Goal: Task Accomplishment & Management: Manage account settings

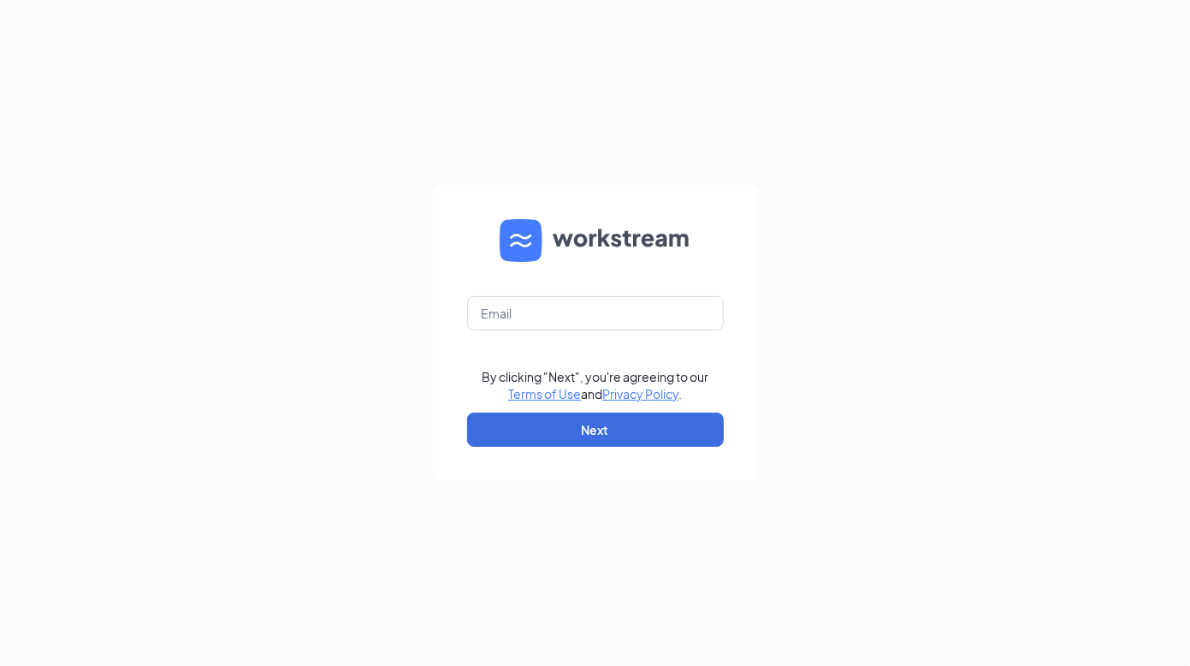
click at [515, 294] on form "By clicking "Next", you're agreeing to our Terms of Use and Privacy Policy . Ne…" at bounding box center [595, 333] width 325 height 296
click at [515, 306] on input "text" at bounding box center [595, 313] width 257 height 34
type input "[EMAIL_ADDRESS][PERSON_NAME][DOMAIN_NAME]"
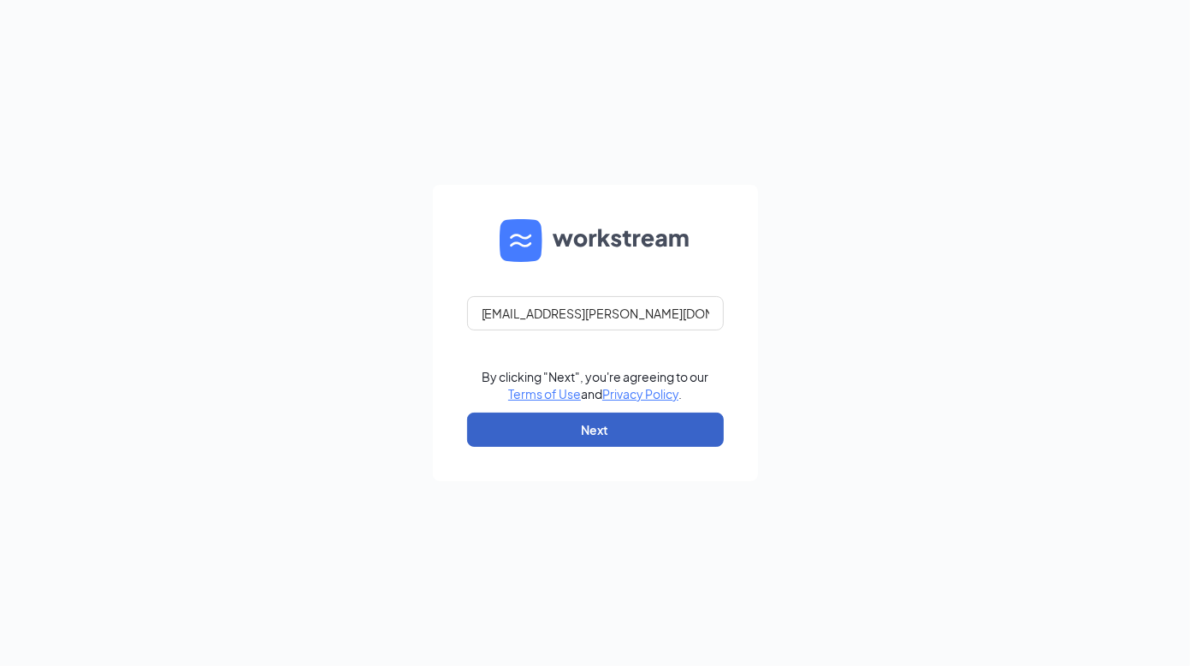
click at [555, 423] on button "Next" at bounding box center [595, 429] width 257 height 34
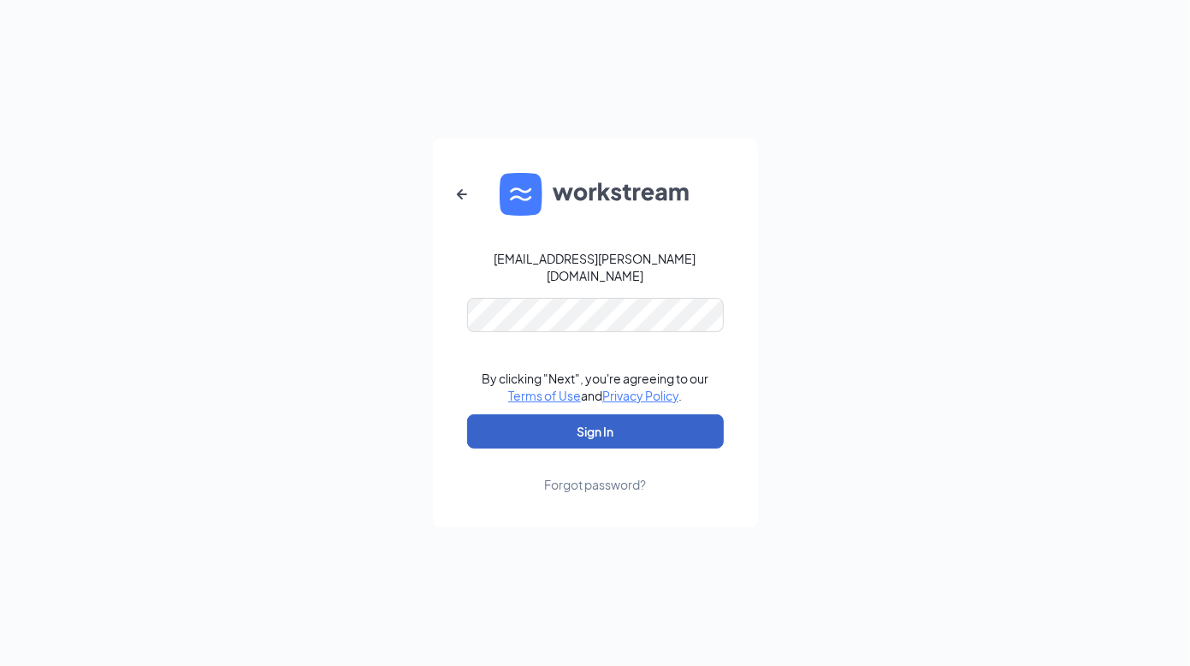
click at [598, 425] on button "Sign In" at bounding box center [595, 431] width 257 height 34
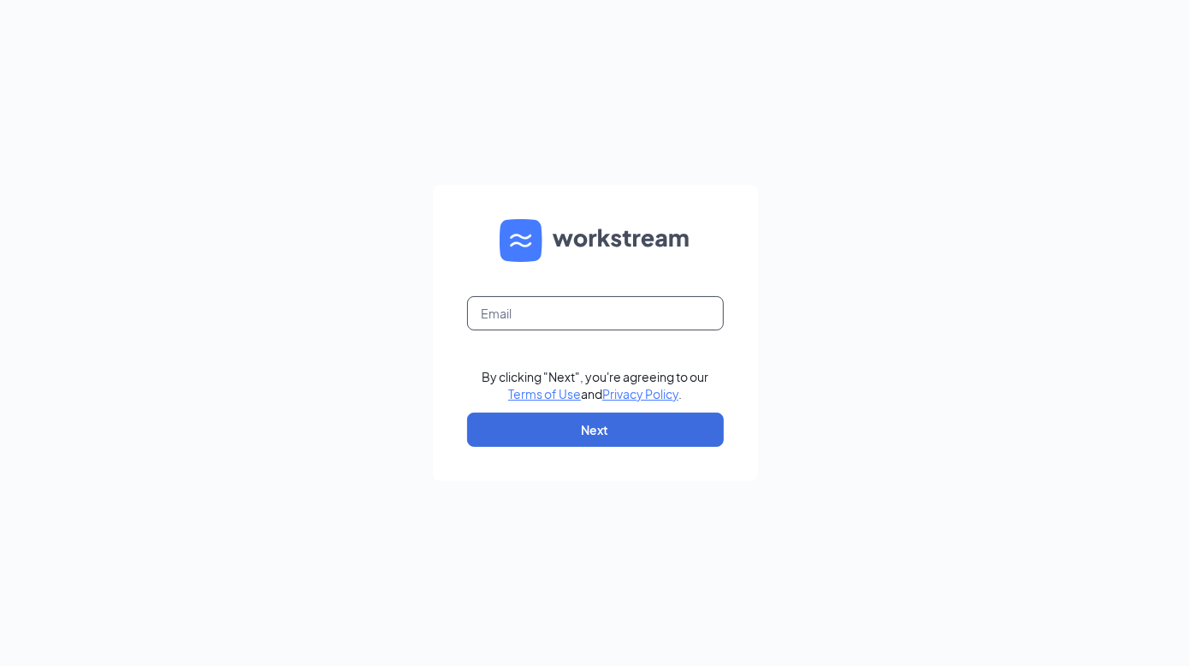
click at [538, 315] on input "text" at bounding box center [595, 313] width 257 height 34
type input "[EMAIL_ADDRESS][PERSON_NAME][DOMAIN_NAME]"
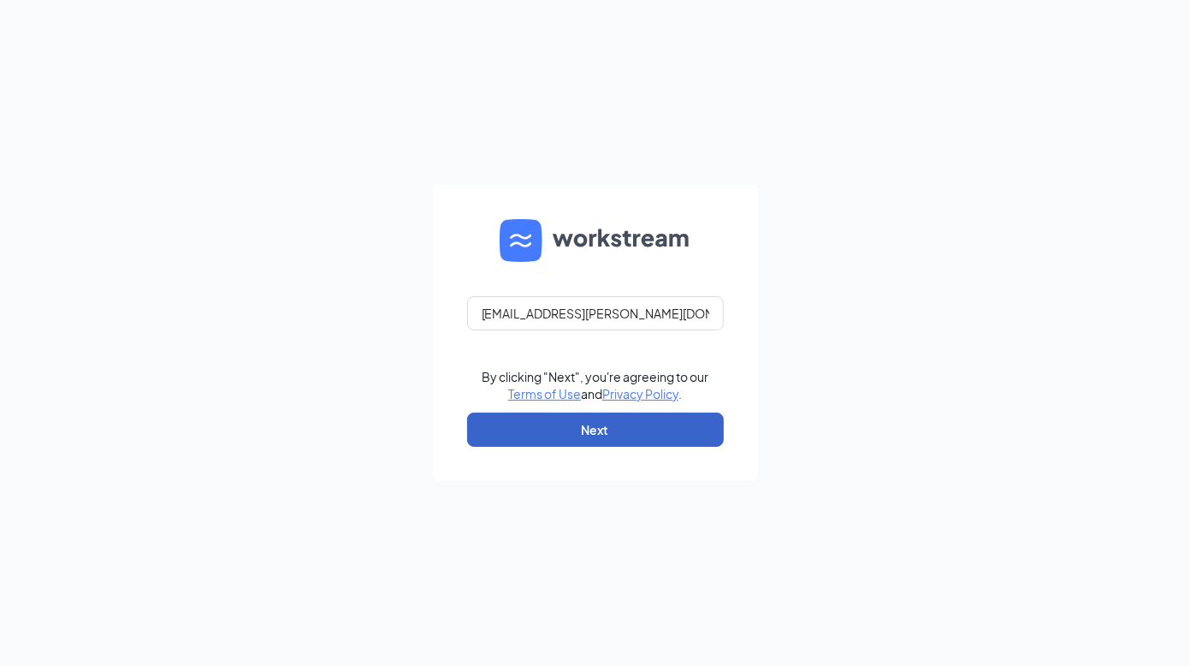
click at [554, 431] on button "Next" at bounding box center [595, 429] width 257 height 34
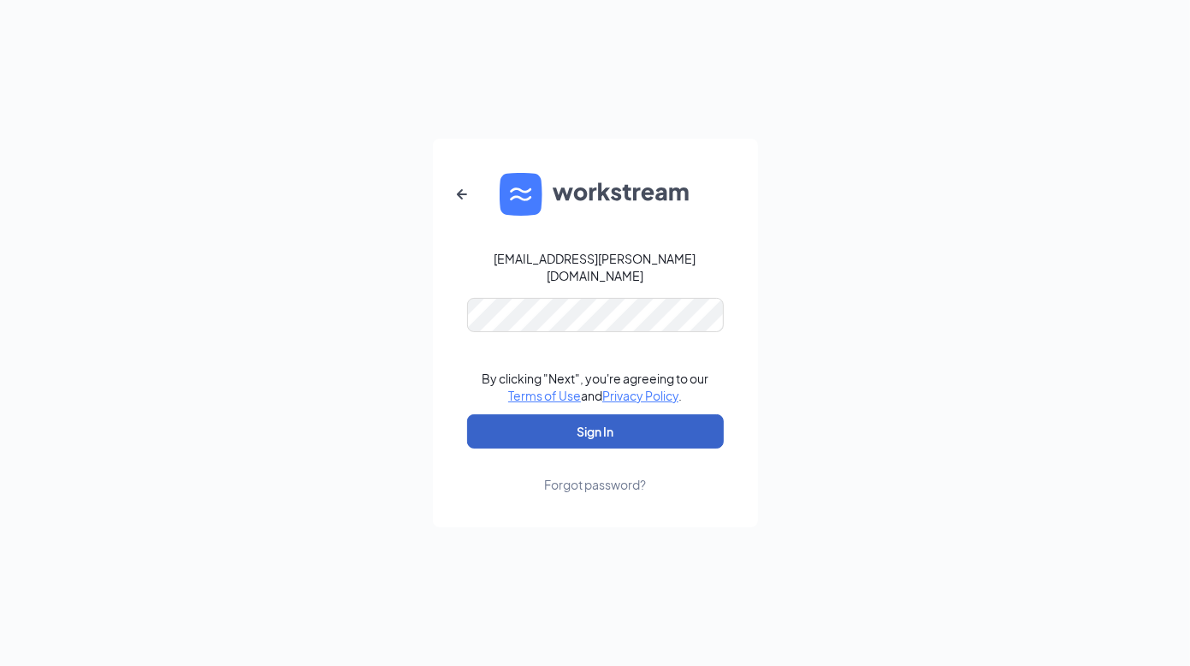
click at [568, 419] on button "Sign In" at bounding box center [595, 431] width 257 height 34
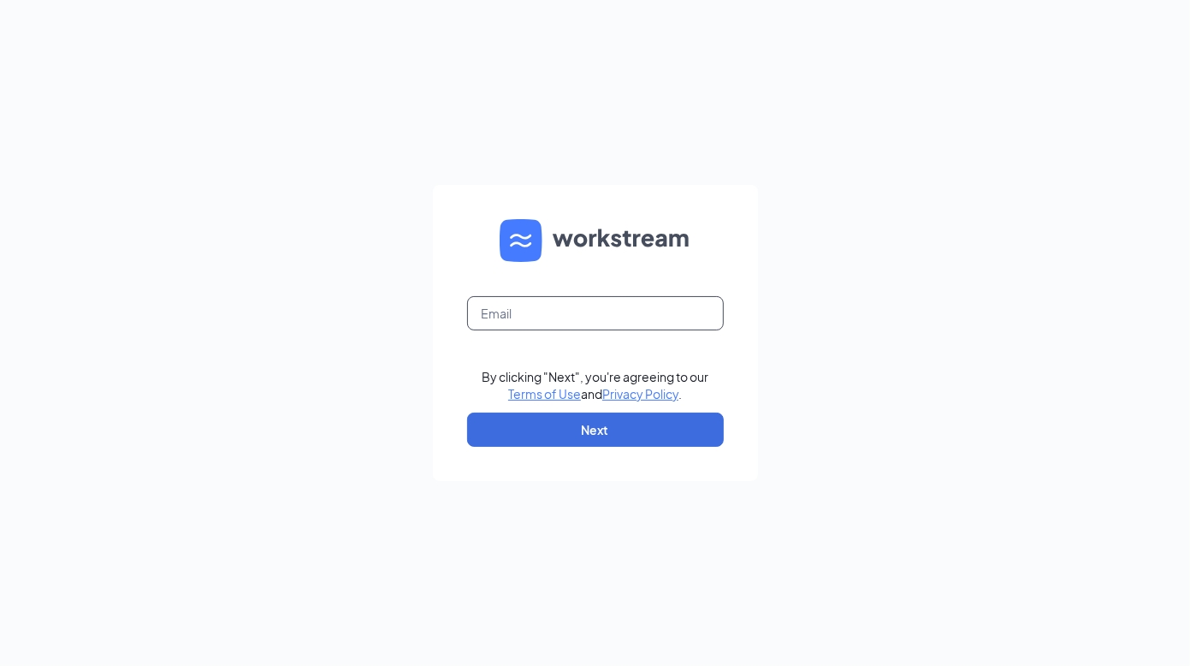
click at [560, 313] on input "text" at bounding box center [595, 313] width 257 height 34
type input "[EMAIL_ADDRESS][DOMAIN_NAME]"
drag, startPoint x: 626, startPoint y: 309, endPoint x: 393, endPoint y: 320, distance: 233.0
click at [393, 320] on div "[EMAIL_ADDRESS][DOMAIN_NAME] By clicking "Next", you're agreeing to our Terms o…" at bounding box center [595, 333] width 1190 height 666
click at [526, 322] on input "text" at bounding box center [595, 313] width 257 height 34
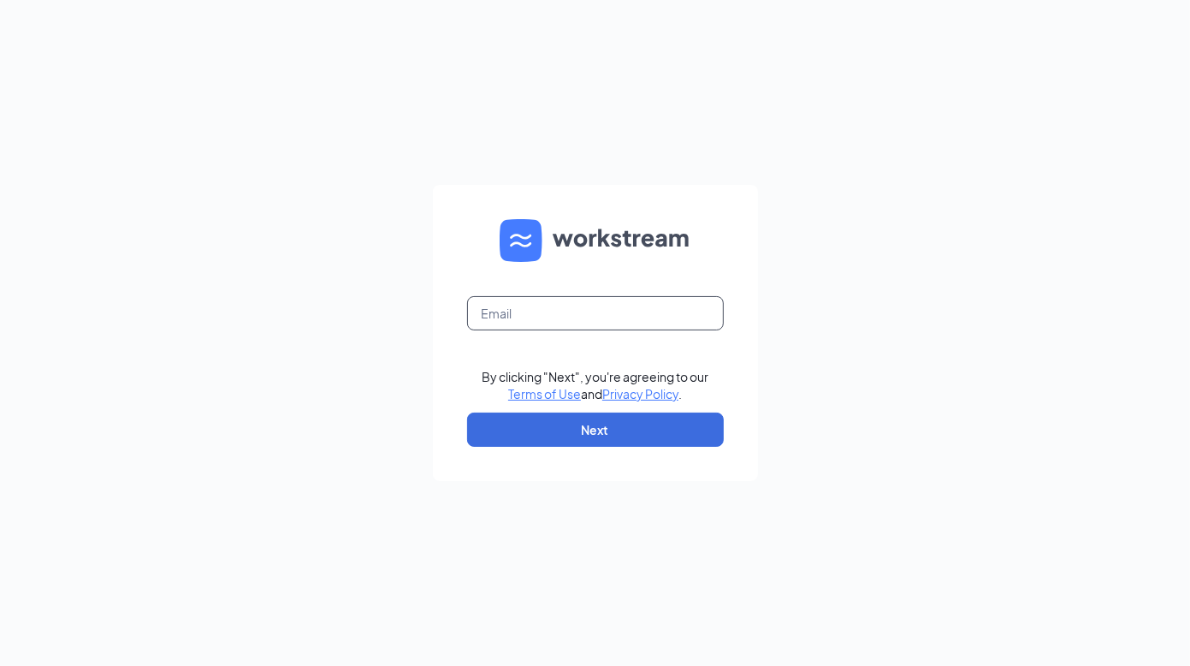
type input "[EMAIL_ADDRESS][PERSON_NAME][DOMAIN_NAME]"
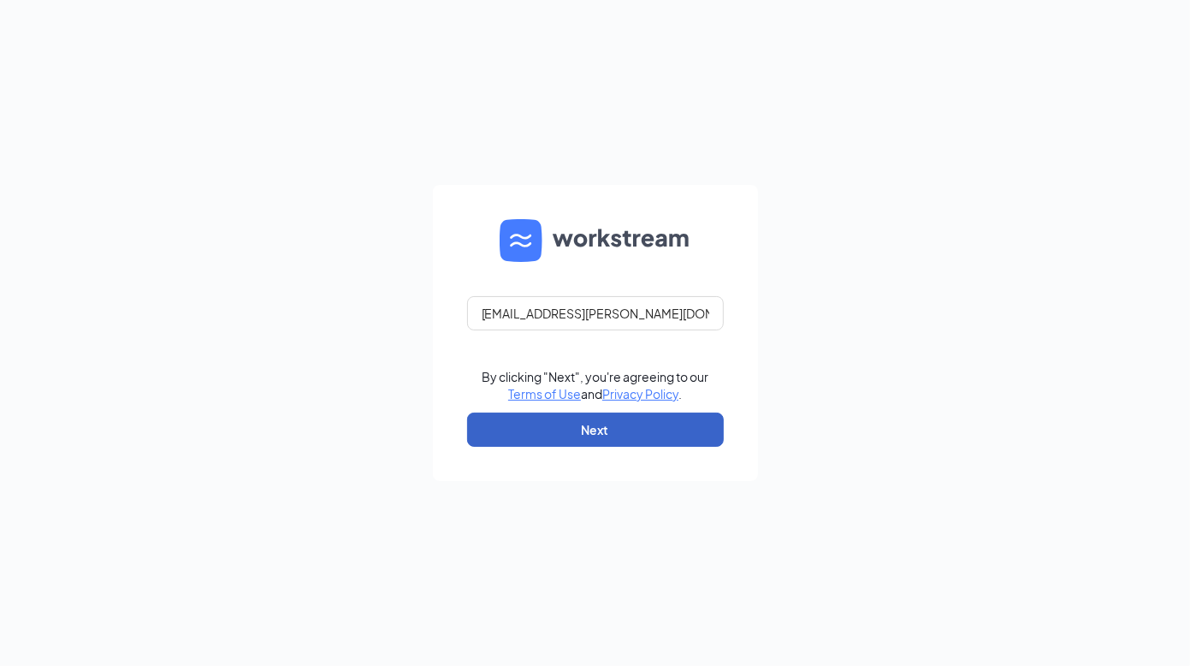
click at [540, 418] on button "Next" at bounding box center [595, 429] width 257 height 34
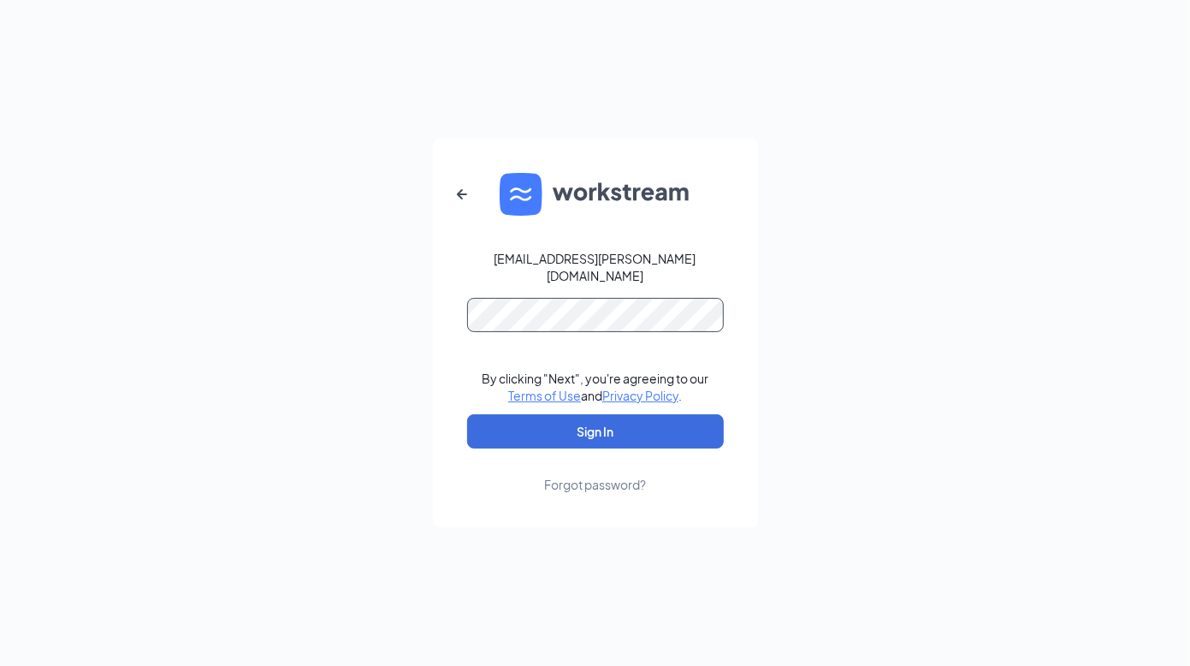
click at [467, 414] on button "Sign In" at bounding box center [595, 431] width 257 height 34
click at [414, 319] on div "[EMAIL_ADDRESS][PERSON_NAME][DOMAIN_NAME] By clicking "Next", you're agreeing t…" at bounding box center [595, 333] width 1190 height 666
click at [531, 414] on button "Sign In" at bounding box center [595, 431] width 257 height 34
click at [276, 342] on div "amber.dixon@firehousesubs.com Credential mismatches. By clicking "Next", you're…" at bounding box center [595, 333] width 1190 height 666
click at [495, 421] on button "Sign In" at bounding box center [595, 431] width 257 height 34
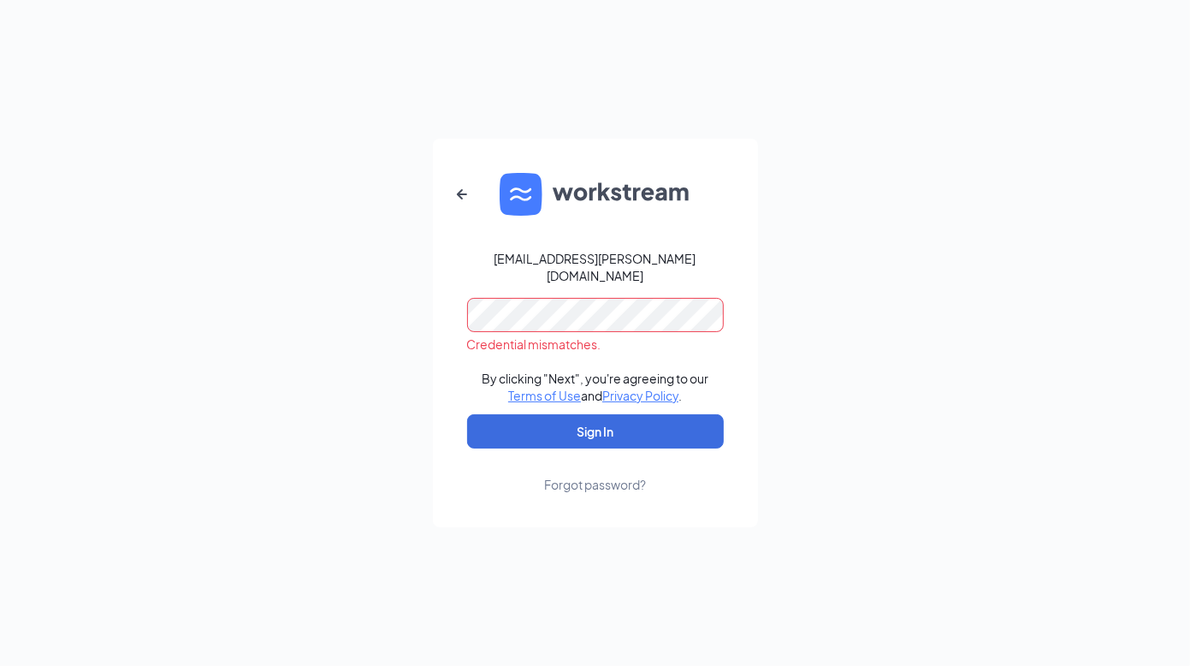
click at [341, 344] on div "amber.dixon@firehousesubs.com Credential mismatches. By clicking "Next", you're…" at bounding box center [595, 333] width 1190 height 666
click at [467, 414] on button "Sign In" at bounding box center [595, 431] width 257 height 34
click at [358, 354] on div "amber.dixon@firehousesubs.com Credential mismatches. By clicking "Next", you're…" at bounding box center [595, 333] width 1190 height 666
click at [455, 205] on icon "ArrowLeftNew" at bounding box center [462, 194] width 21 height 21
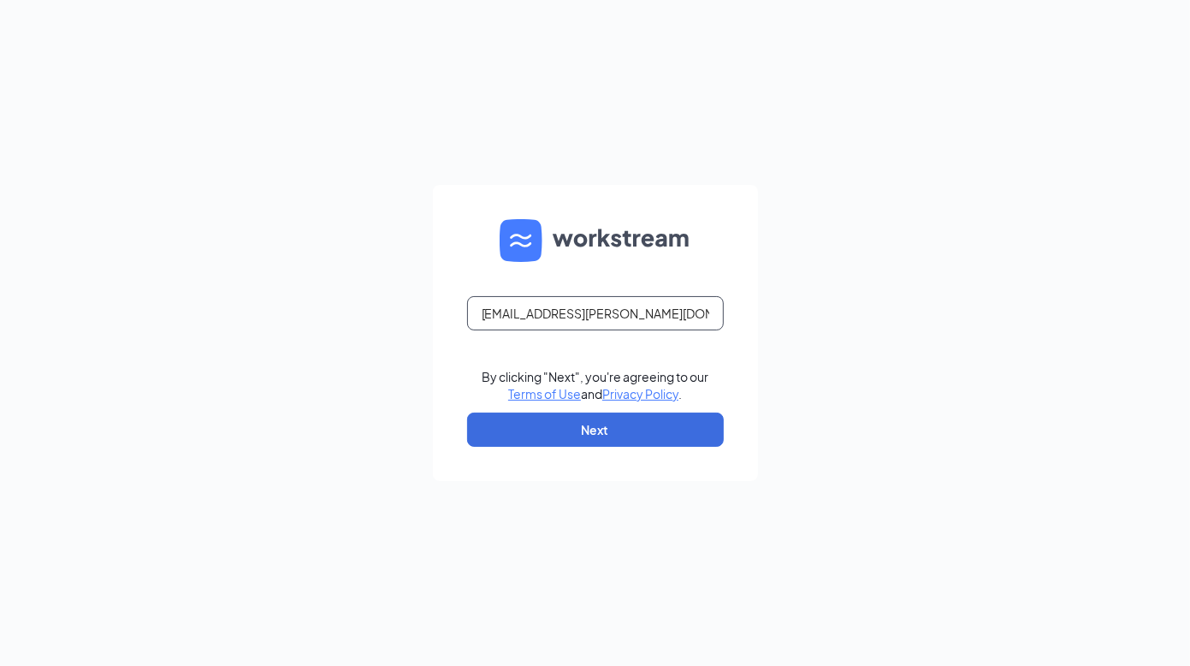
drag, startPoint x: 698, startPoint y: 302, endPoint x: 282, endPoint y: 347, distance: 419.1
click at [282, 347] on div "amber.dixon@firehousesubs.com By clicking "Next", you're agreeing to our Terms …" at bounding box center [595, 333] width 1190 height 666
type input "amber.dixon@firehousesubs.com"
click at [567, 437] on button "Next" at bounding box center [595, 429] width 257 height 34
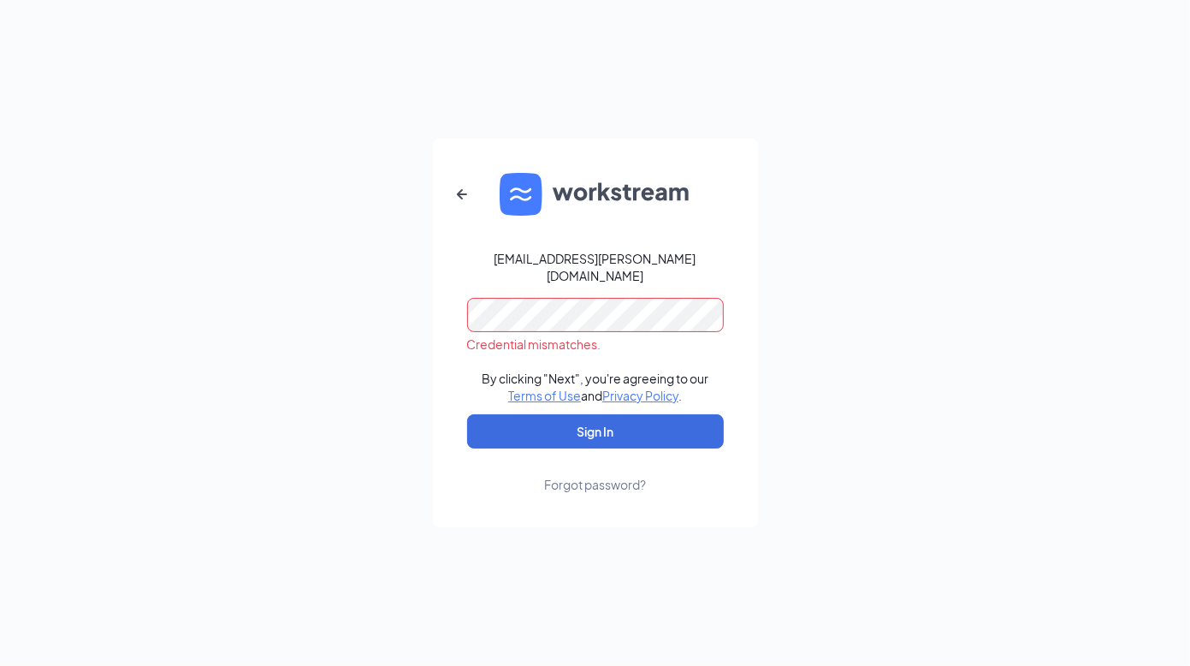
click at [195, 312] on div "amber.dixon@firehousesubs.com Credential mismatches. By clicking "Next", you're…" at bounding box center [595, 333] width 1190 height 666
click at [312, 275] on div "amber.dixon@firehousesubs.com Password field is required By clicking "Next", yo…" at bounding box center [595, 333] width 1190 height 666
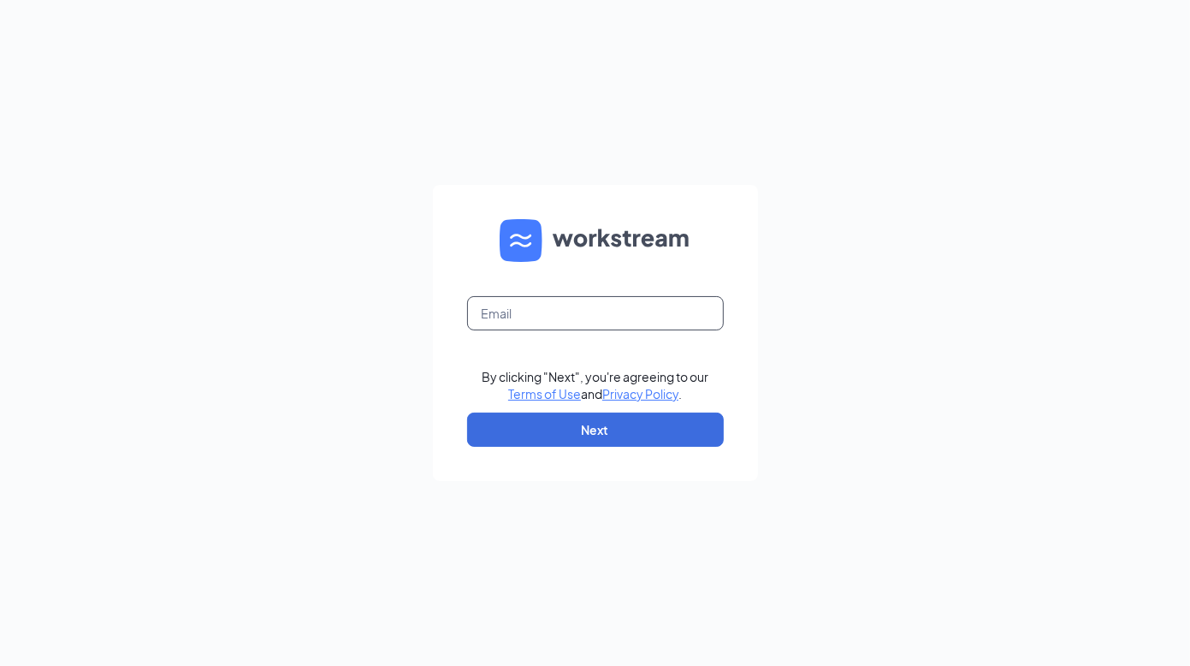
click at [588, 298] on input "text" at bounding box center [595, 313] width 257 height 34
type input "[PERSON_NAME][EMAIL_ADDRESS][PERSON_NAME][DOMAIN_NAME]"
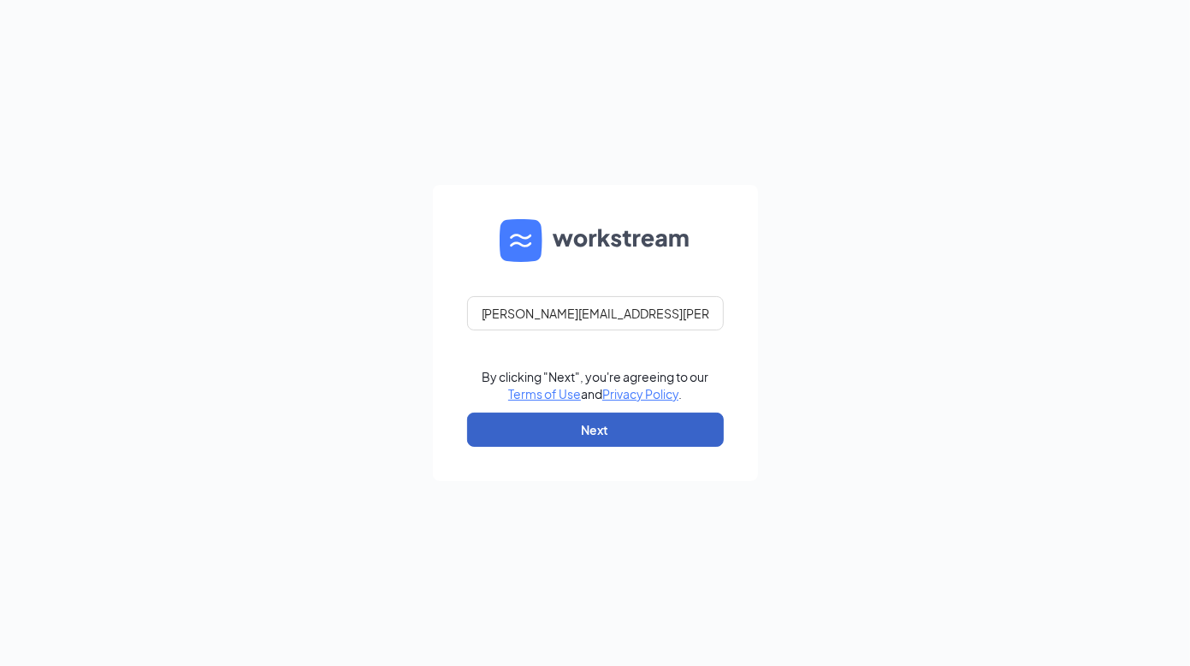
click at [574, 435] on button "Next" at bounding box center [595, 429] width 257 height 34
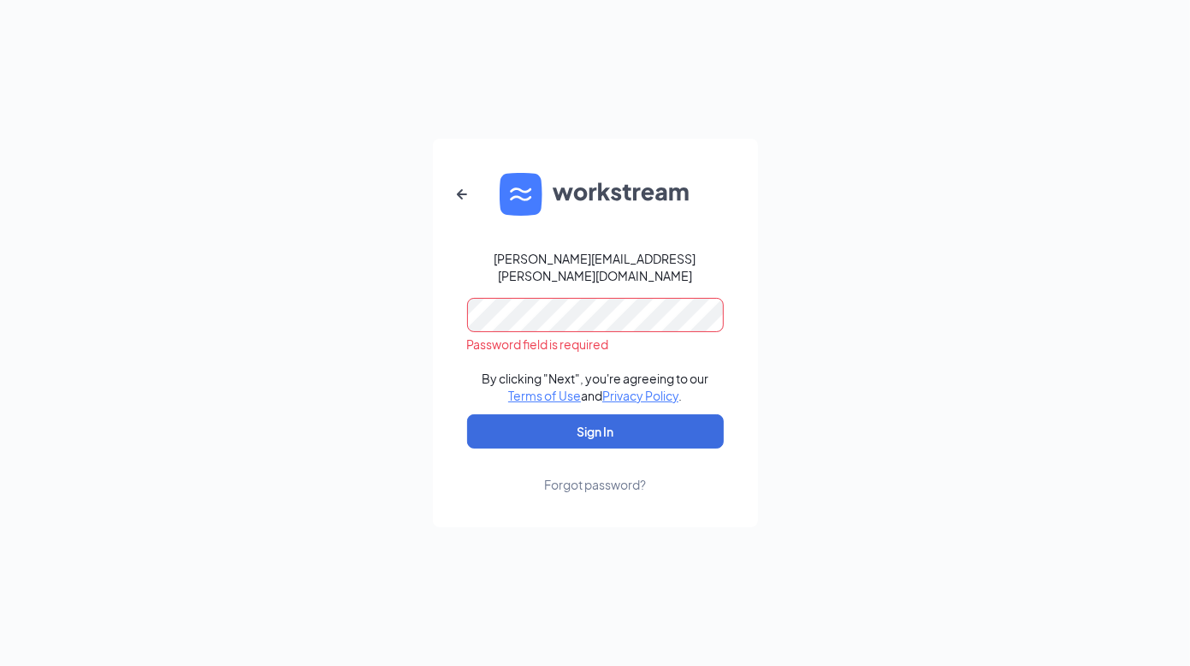
click at [333, 362] on div "william.craig@firehousesubs.com Password field is required By clicking "Next", …" at bounding box center [595, 333] width 1190 height 666
click at [309, 335] on div "william.craig@firehousesubs.com Password field is required By clicking "Next", …" at bounding box center [595, 333] width 1190 height 666
click at [341, 327] on div "william.craig@firehousesubs.com Password field is required By clicking "Next", …" at bounding box center [595, 333] width 1190 height 666
click at [465, 199] on icon "ArrowLeftNew" at bounding box center [461, 194] width 10 height 10
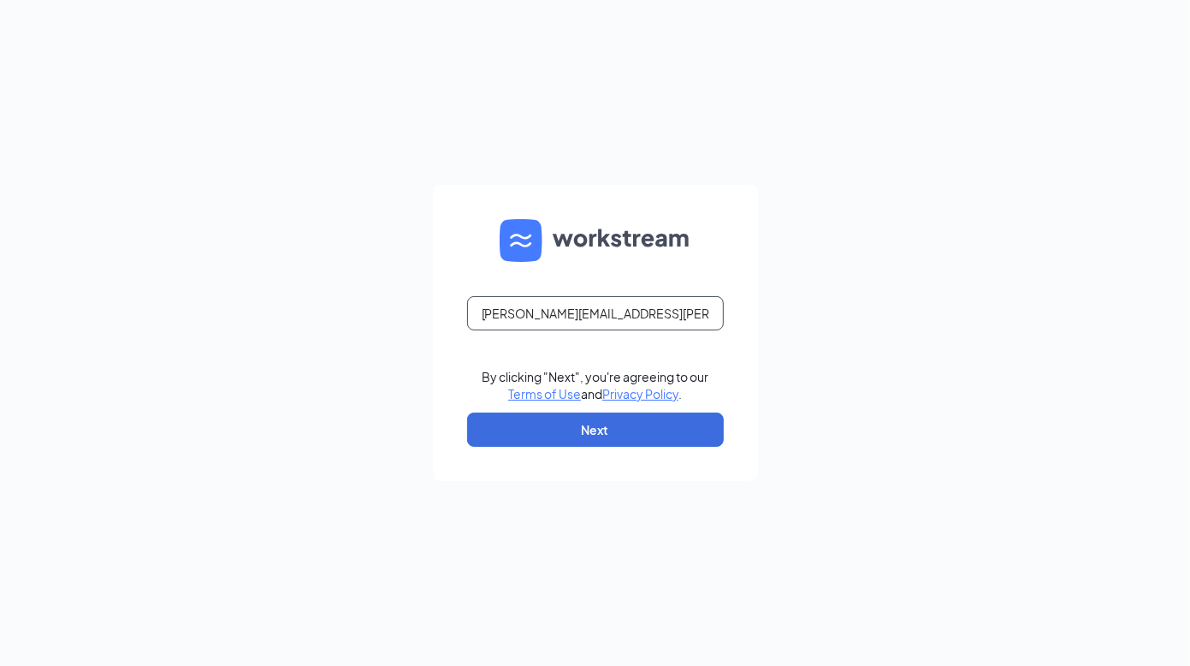
drag, startPoint x: 680, startPoint y: 315, endPoint x: 307, endPoint y: 337, distance: 373.8
click at [307, 337] on div "william.craig@firehousesubs.com By clicking "Next", you're agreeing to our Term…" at bounding box center [595, 333] width 1190 height 666
type input "[EMAIL_ADDRESS][PERSON_NAME][DOMAIN_NAME]"
click at [579, 431] on button "Next" at bounding box center [595, 429] width 257 height 34
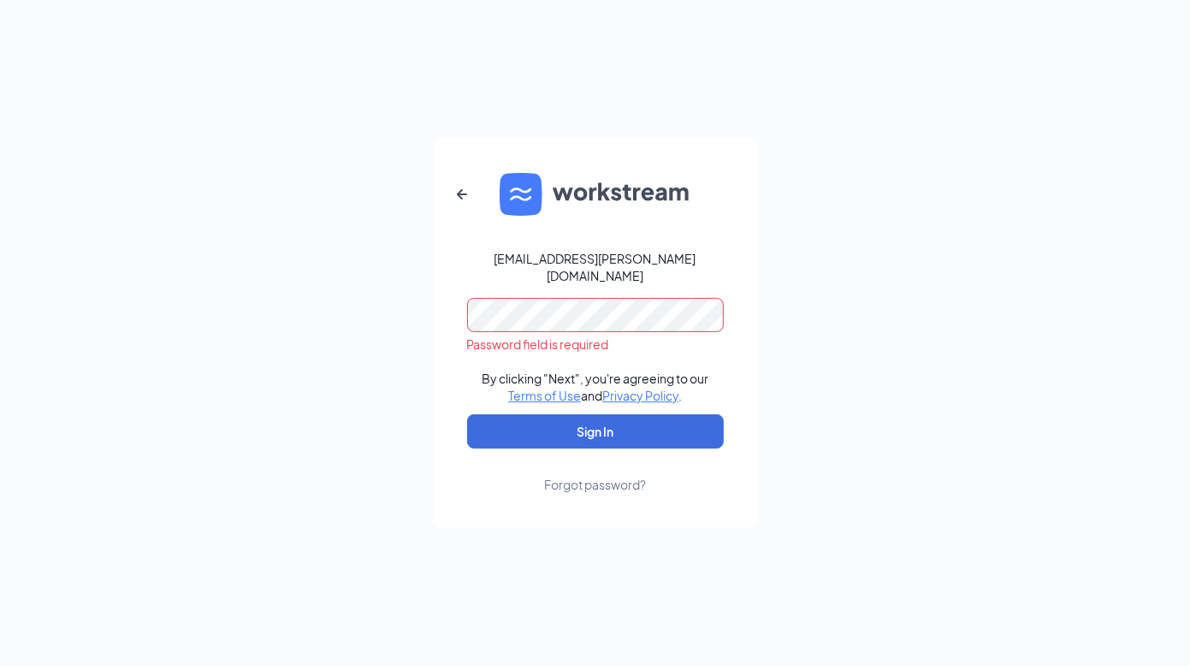
click at [421, 314] on div "amber.dixon@firehousesubs.com Password field is required By clicking "Next", yo…" at bounding box center [595, 333] width 1190 height 666
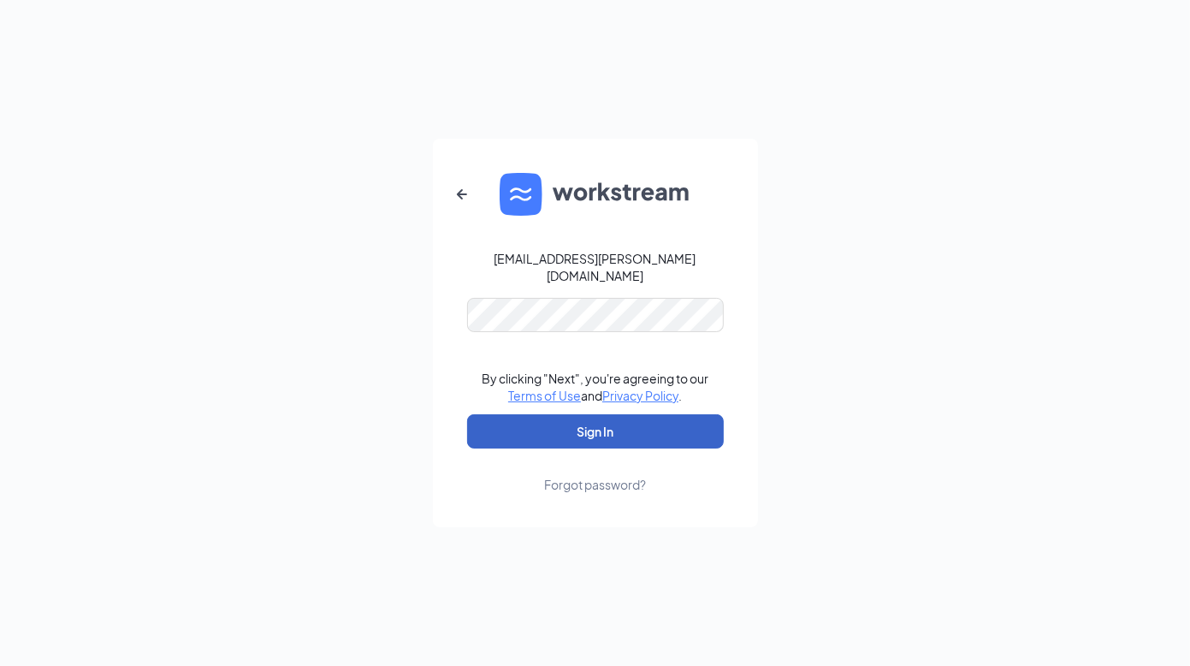
click at [541, 423] on button "Sign In" at bounding box center [595, 431] width 257 height 34
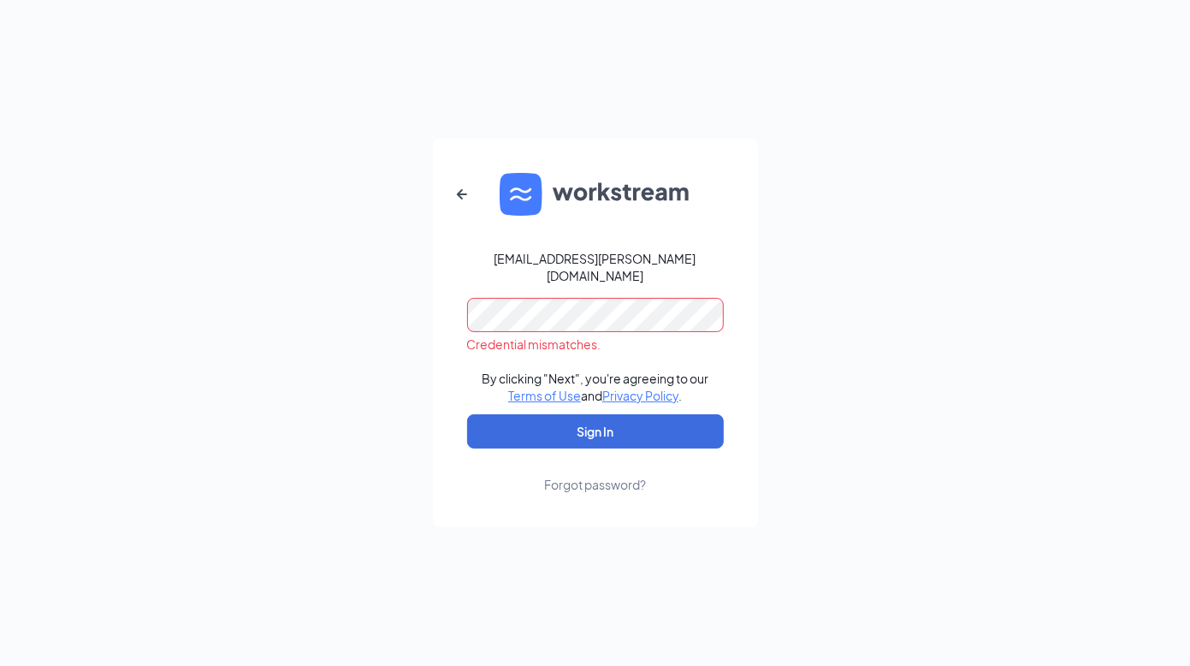
click at [389, 347] on div "amber.dixon@firehousesubs.com Credential mismatches. By clicking "Next", you're…" at bounding box center [595, 333] width 1190 height 666
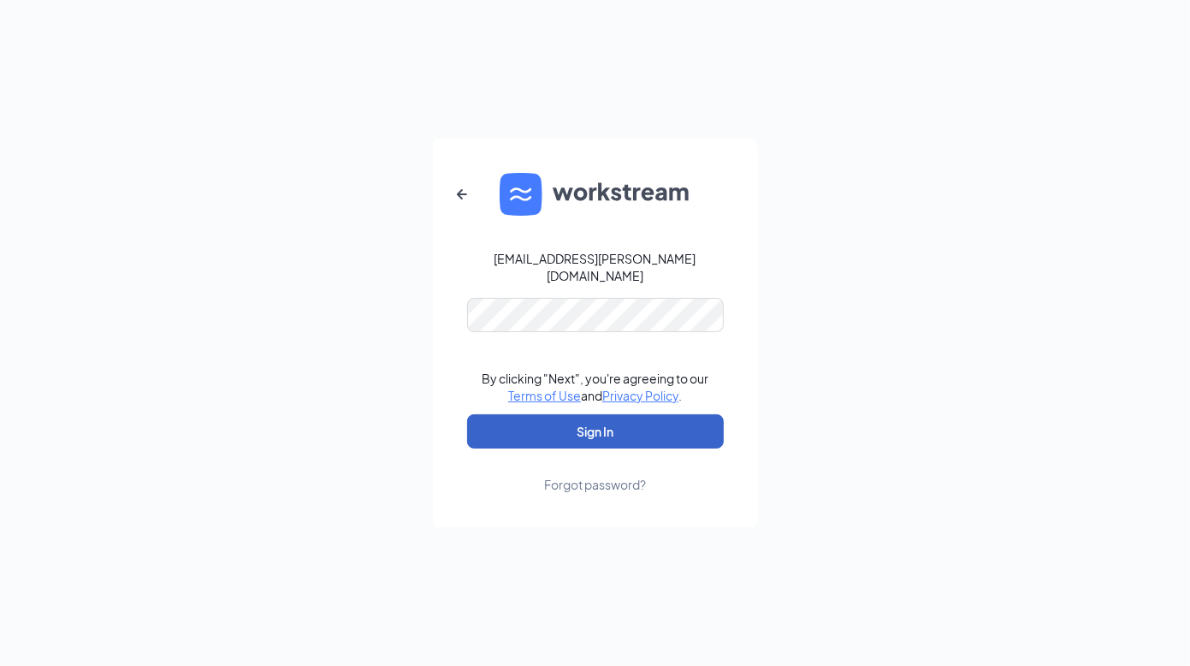
click at [582, 421] on button "Sign In" at bounding box center [595, 431] width 257 height 34
